Goal: Task Accomplishment & Management: Complete application form

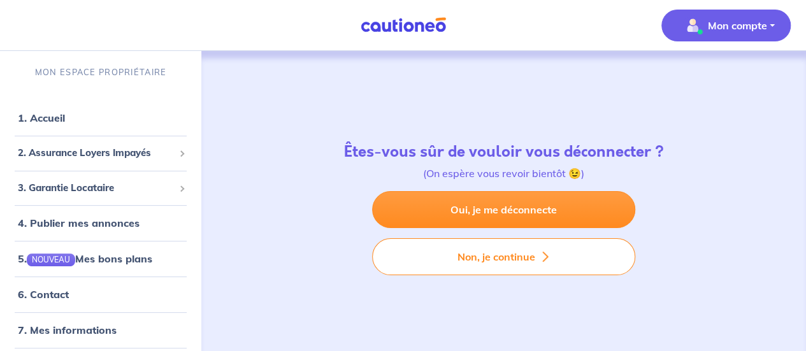
click at [700, 25] on img "button" at bounding box center [692, 25] width 20 height 20
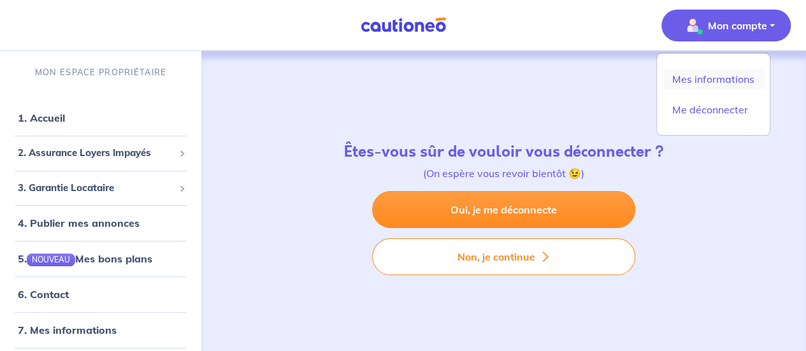
click at [704, 79] on link "Mes informations" at bounding box center [713, 79] width 103 height 20
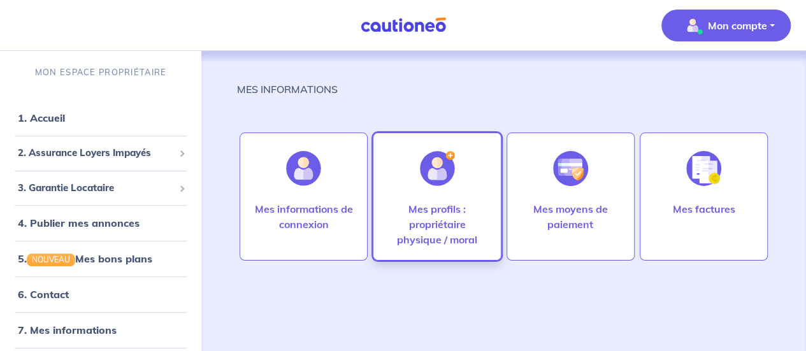
click at [426, 204] on p "Mes profils : propriétaire physique / moral" at bounding box center [436, 224] width 101 height 46
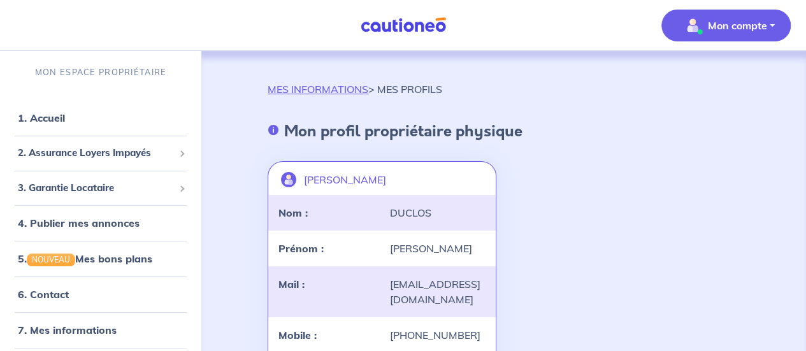
click at [771, 36] on button "Mon compte" at bounding box center [725, 26] width 129 height 32
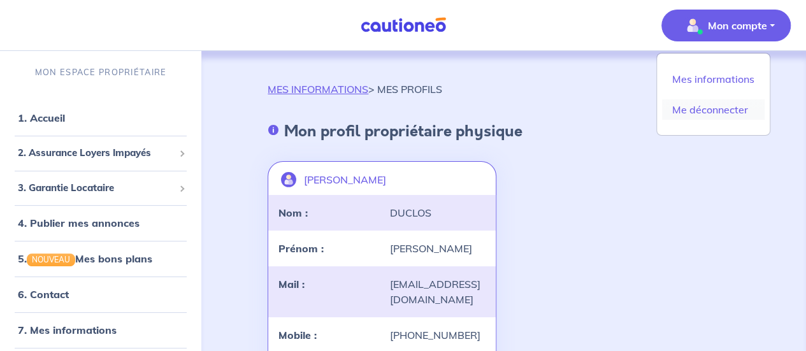
click at [727, 110] on link "Me déconnecter" at bounding box center [713, 109] width 103 height 20
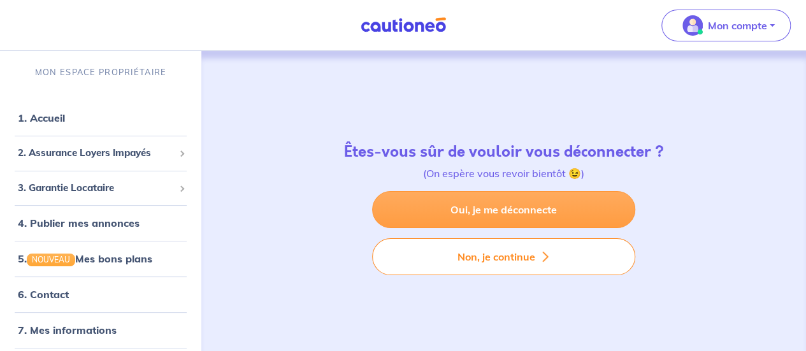
click at [549, 199] on link "Oui, je me déconnecte" at bounding box center [503, 209] width 263 height 37
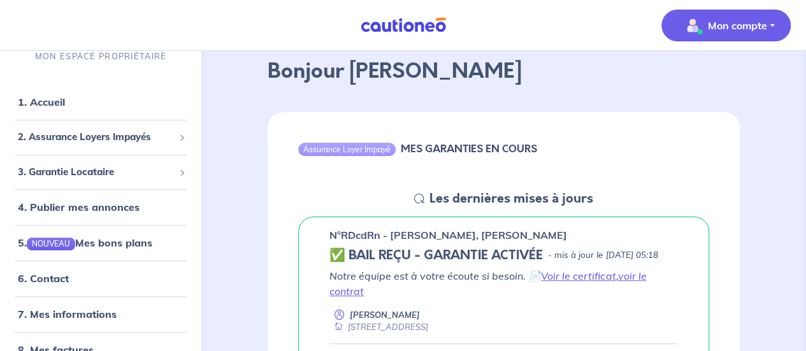
click at [722, 28] on p "Mon compte" at bounding box center [737, 25] width 59 height 15
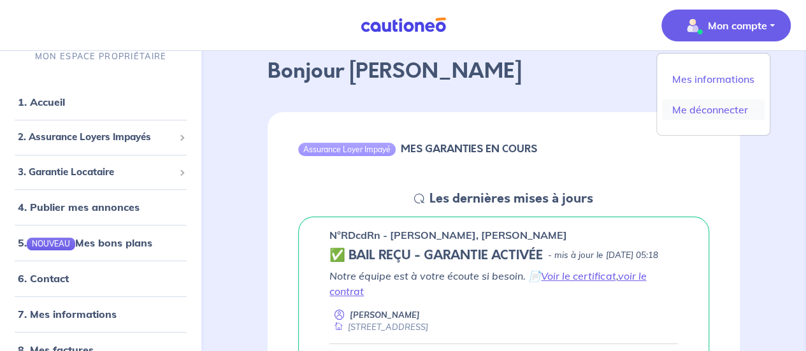
click at [711, 108] on link "Me déconnecter" at bounding box center [713, 109] width 103 height 20
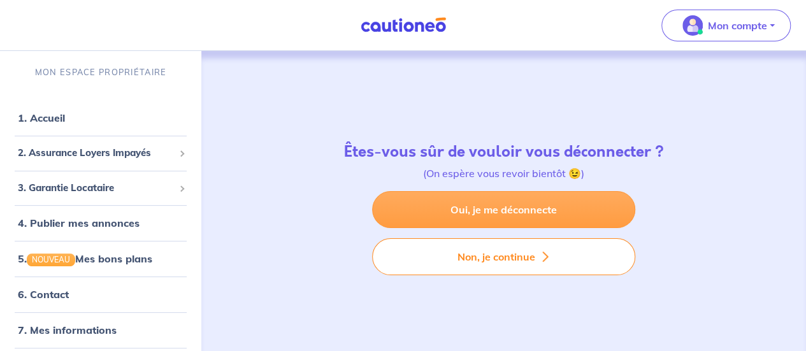
click at [473, 220] on link "Oui, je me déconnecte" at bounding box center [503, 209] width 263 height 37
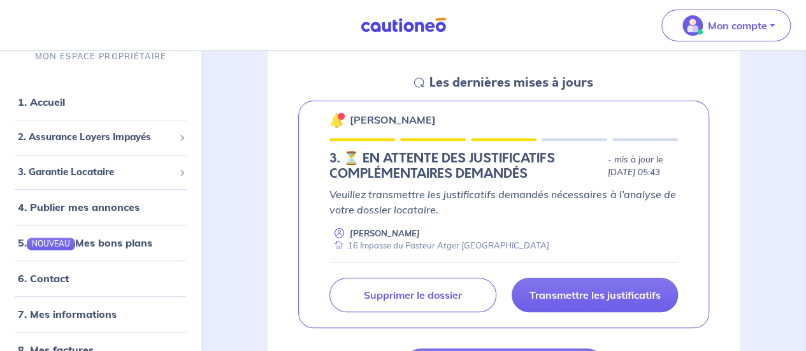
scroll to position [191, 0]
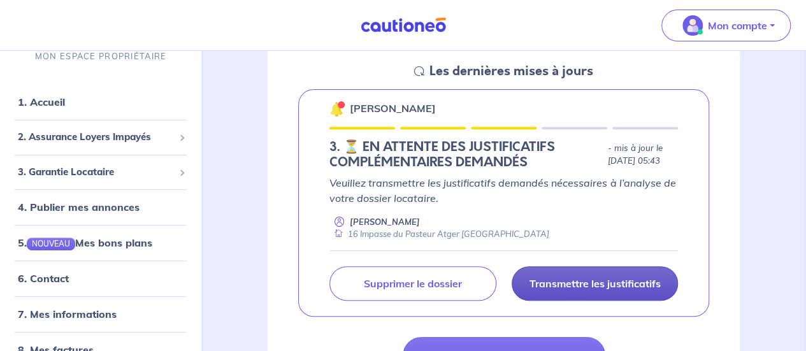
click at [598, 283] on p "Transmettre les justificatifs" at bounding box center [594, 283] width 131 height 13
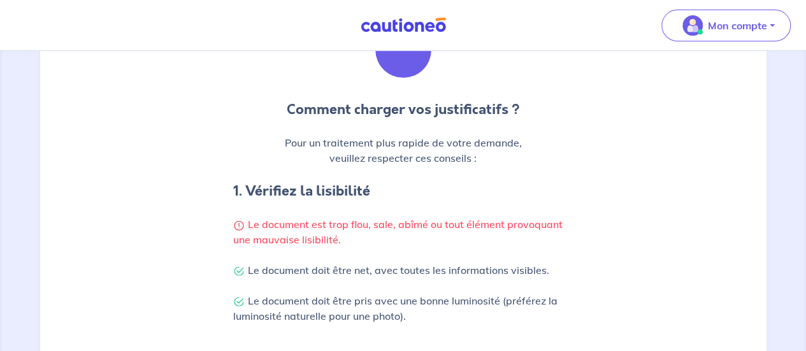
scroll to position [191, 0]
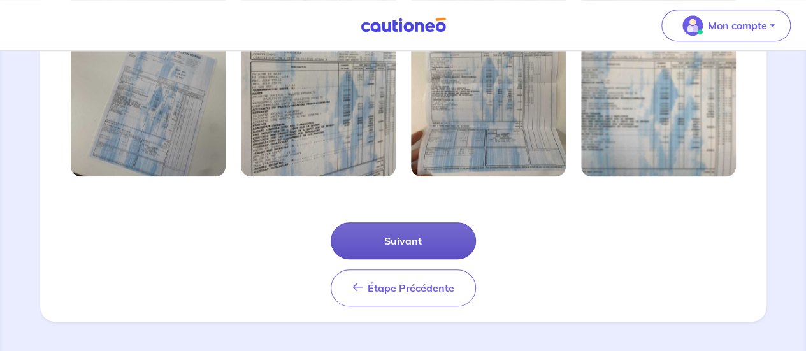
click at [394, 233] on button "Suivant" at bounding box center [403, 240] width 145 height 37
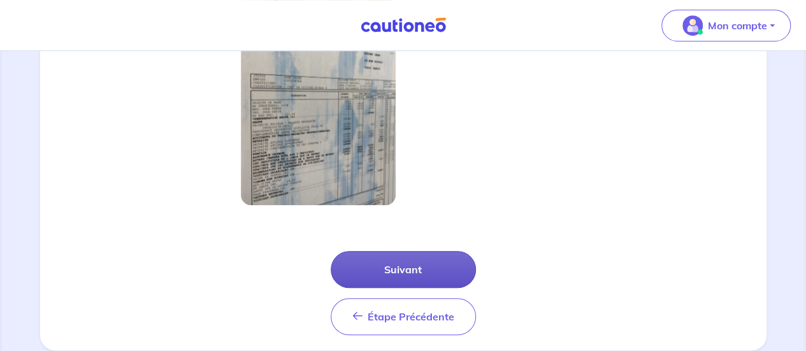
scroll to position [460, 0]
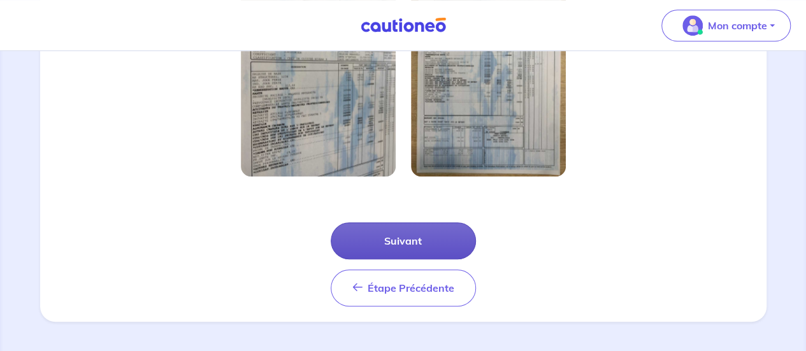
click at [390, 239] on button "Suivant" at bounding box center [403, 240] width 145 height 37
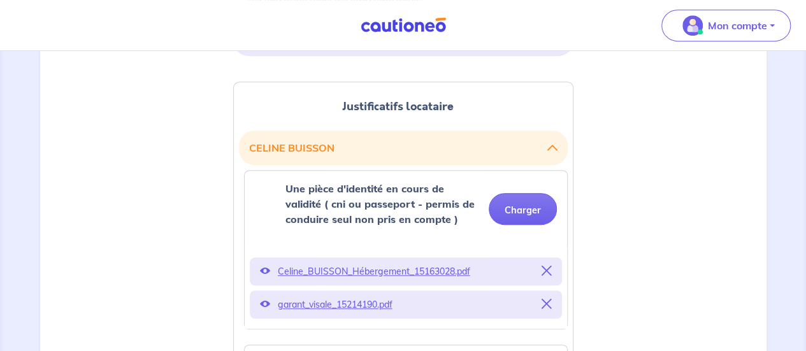
scroll to position [318, 0]
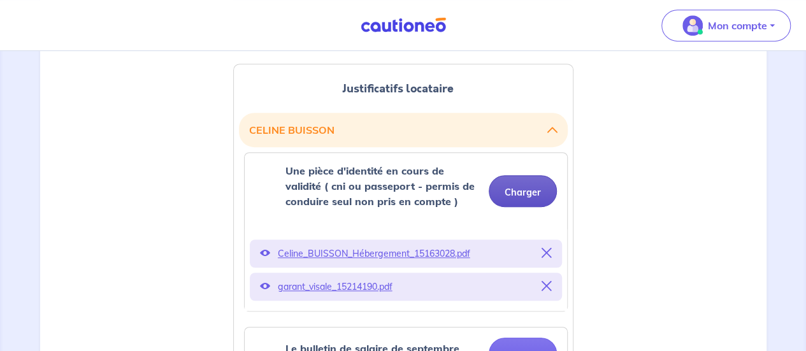
click at [533, 192] on button "Charger" at bounding box center [522, 191] width 68 height 32
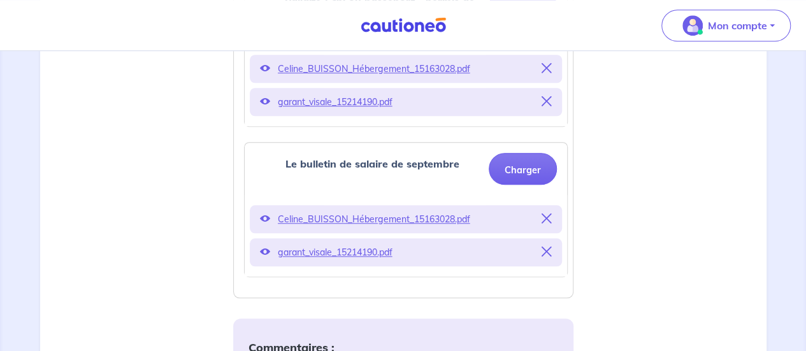
scroll to position [509, 0]
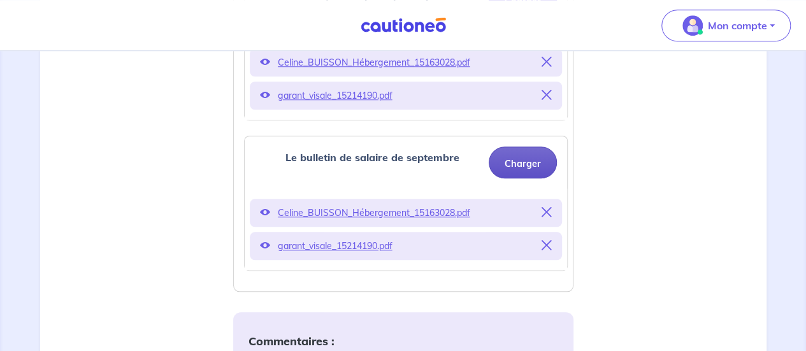
click at [510, 160] on button "Charger" at bounding box center [522, 162] width 68 height 32
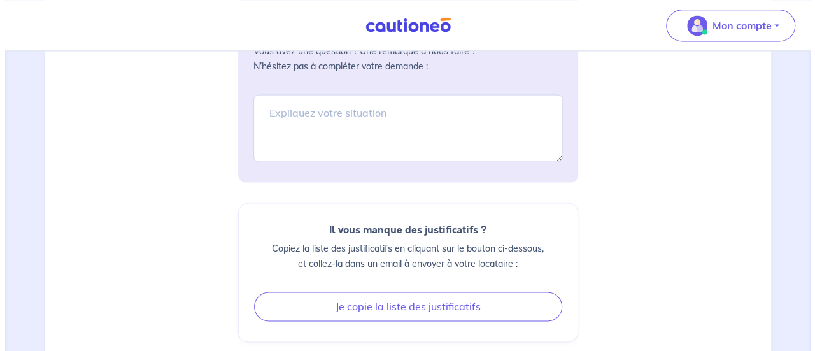
scroll to position [955, 0]
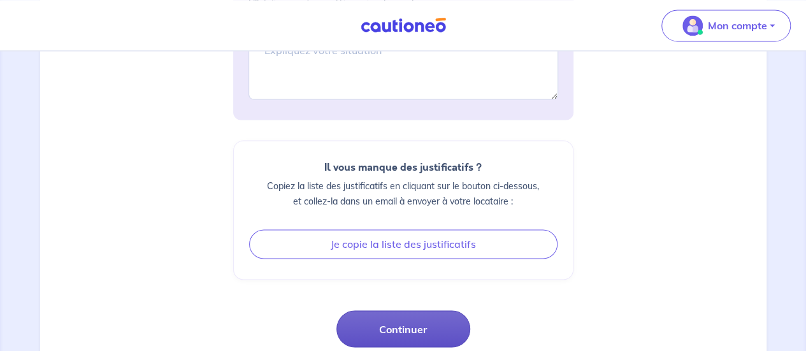
click at [409, 324] on button "Continuer" at bounding box center [403, 328] width 134 height 37
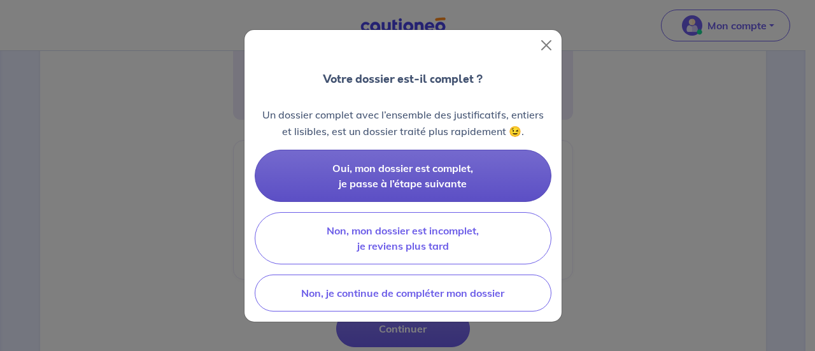
click at [416, 161] on button "Oui, mon dossier est complet, je passe à l’étape suivante" at bounding box center [403, 176] width 297 height 52
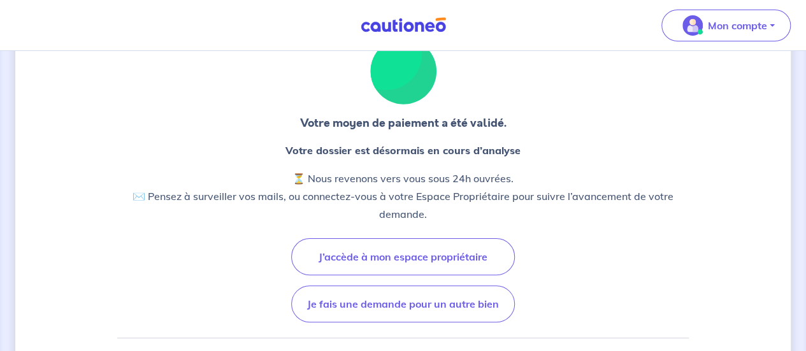
scroll to position [127, 0]
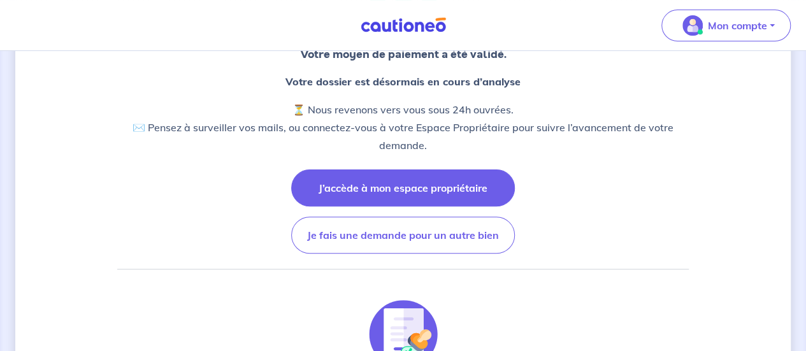
click at [427, 185] on button "J’accède à mon espace propriétaire" at bounding box center [403, 187] width 224 height 37
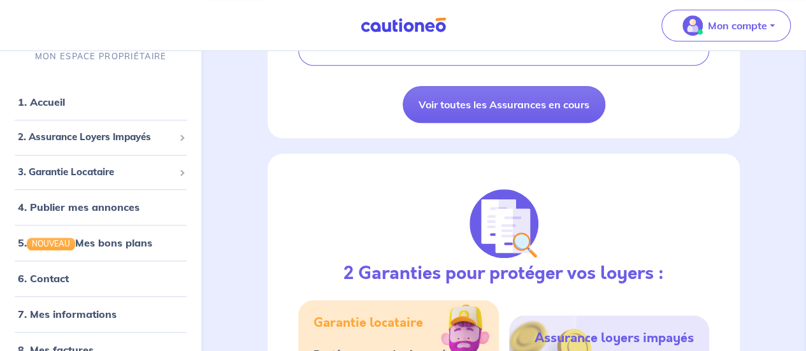
scroll to position [446, 0]
